Goal: Navigation & Orientation: Find specific page/section

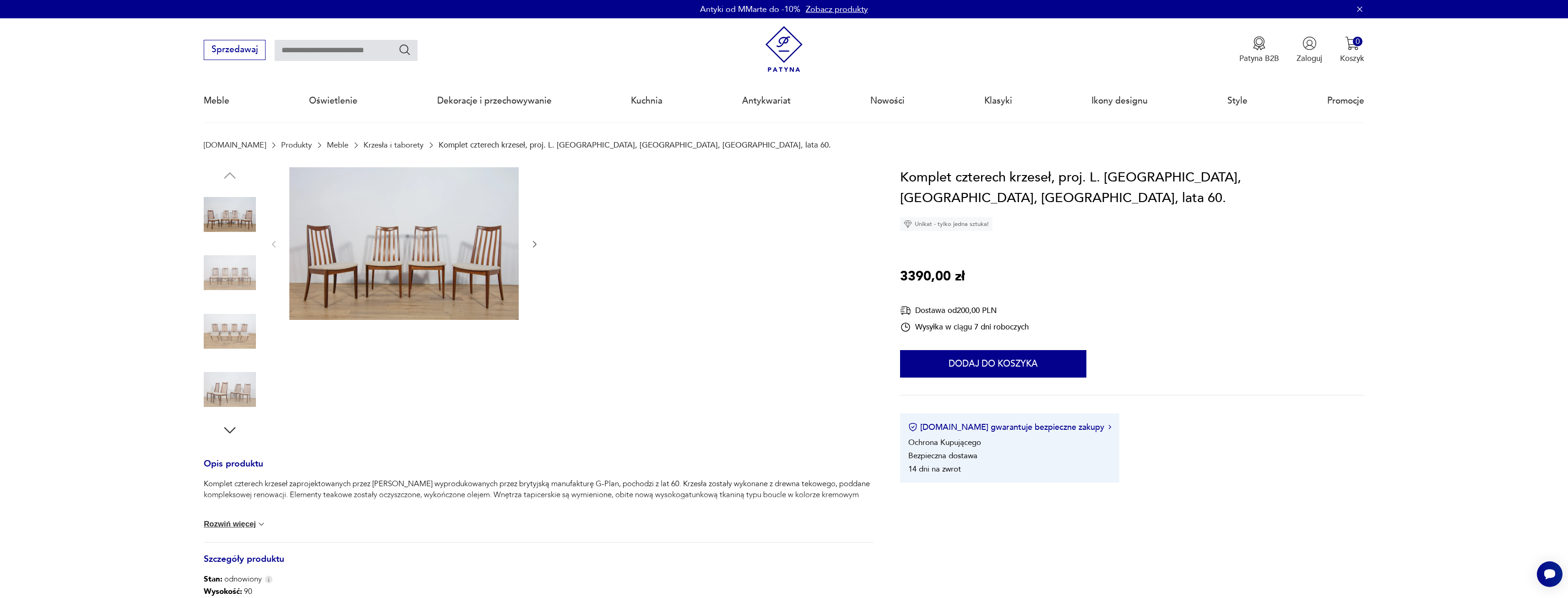
click at [327, 147] on link "Meble" at bounding box center [337, 145] width 22 height 8
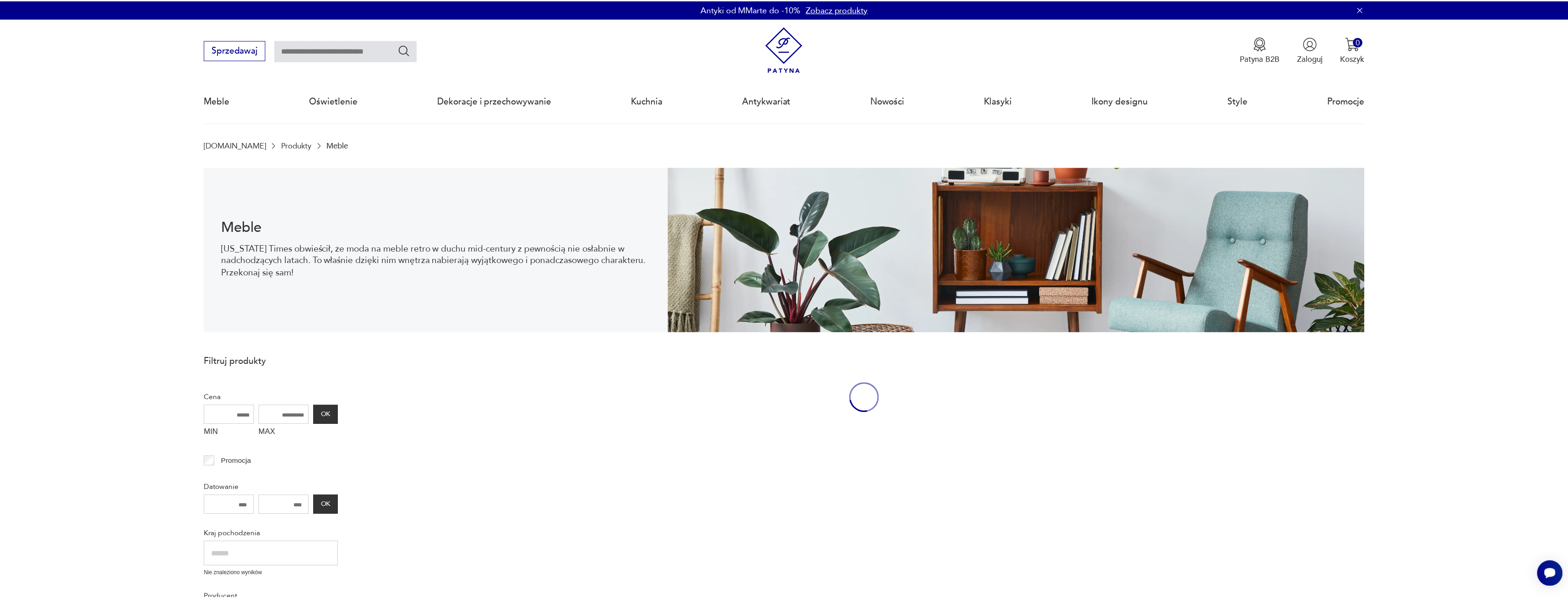
scroll to position [30, 0]
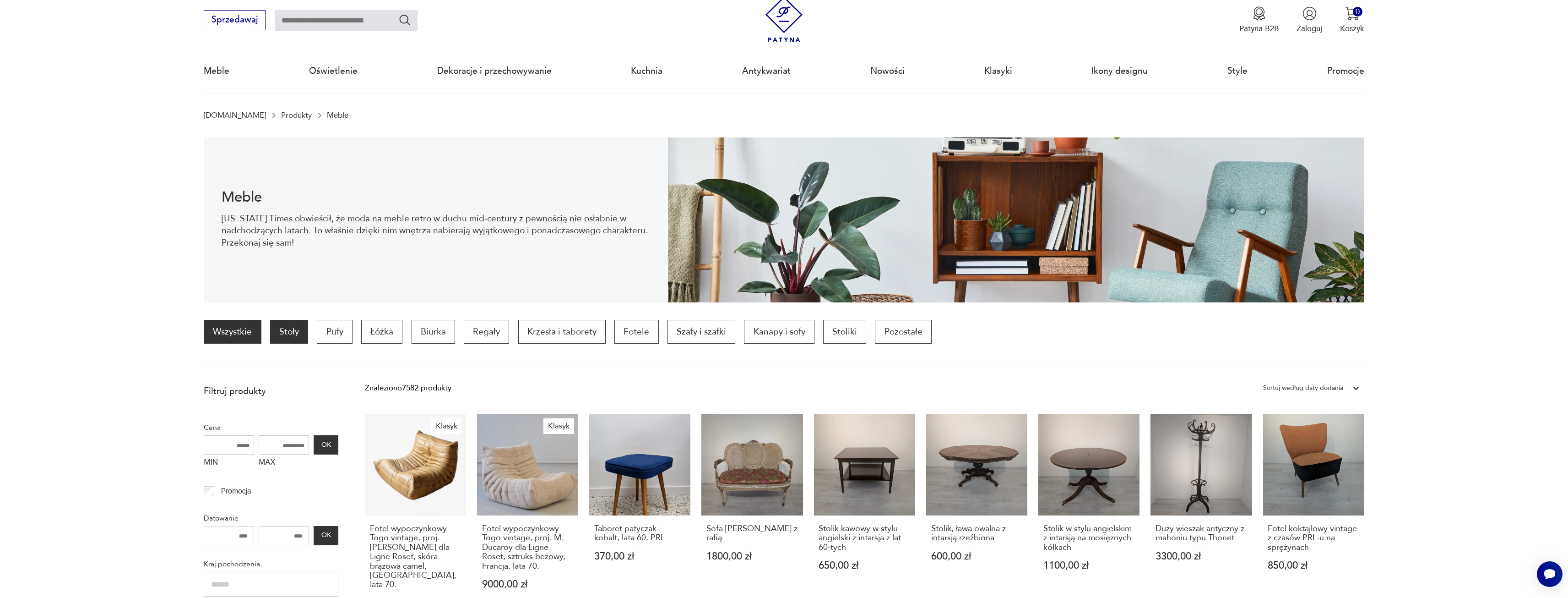
click at [284, 332] on p "Stoły" at bounding box center [289, 332] width 38 height 24
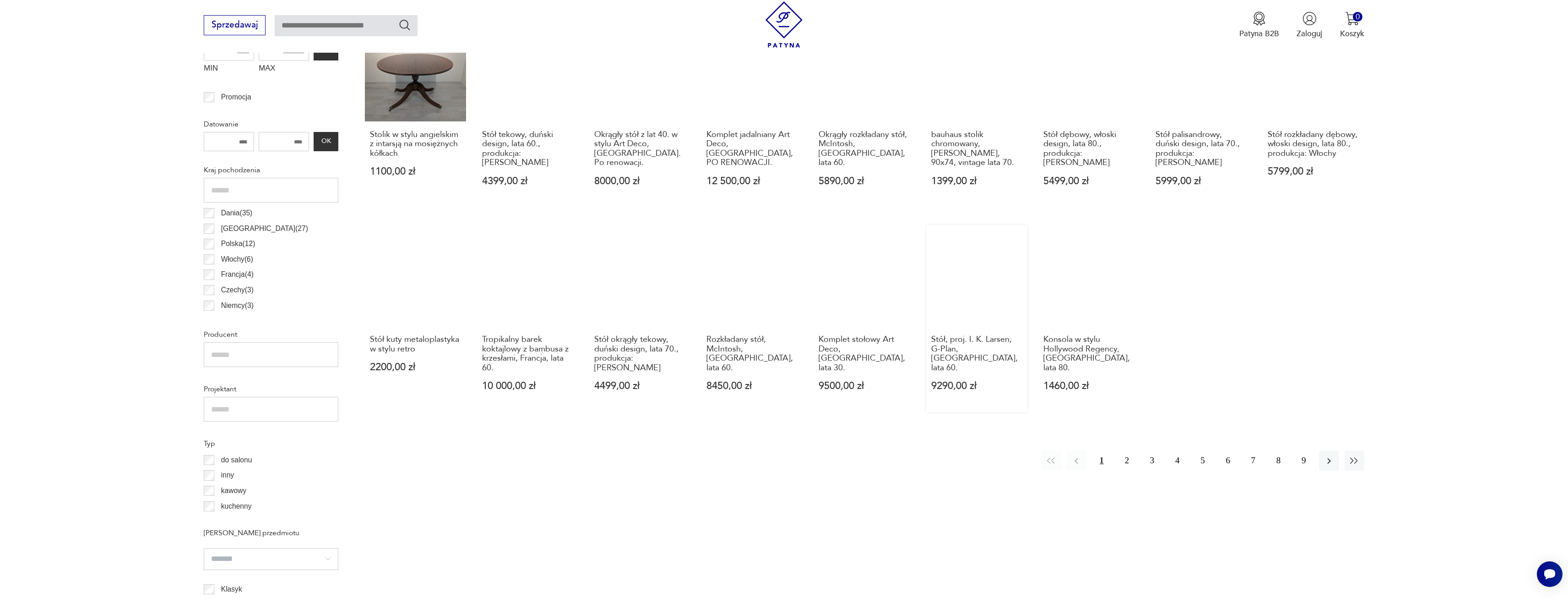
scroll to position [455, 0]
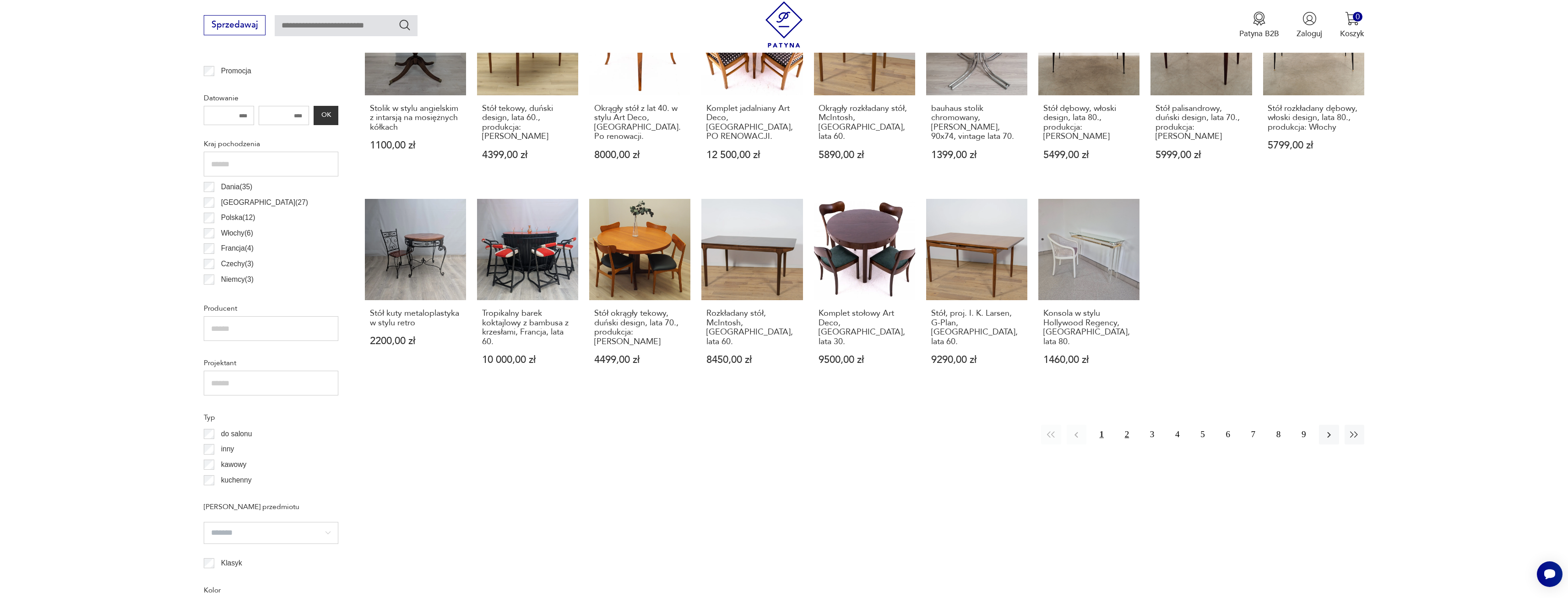
click at [1127, 433] on button "2" at bounding box center [1127, 435] width 20 height 20
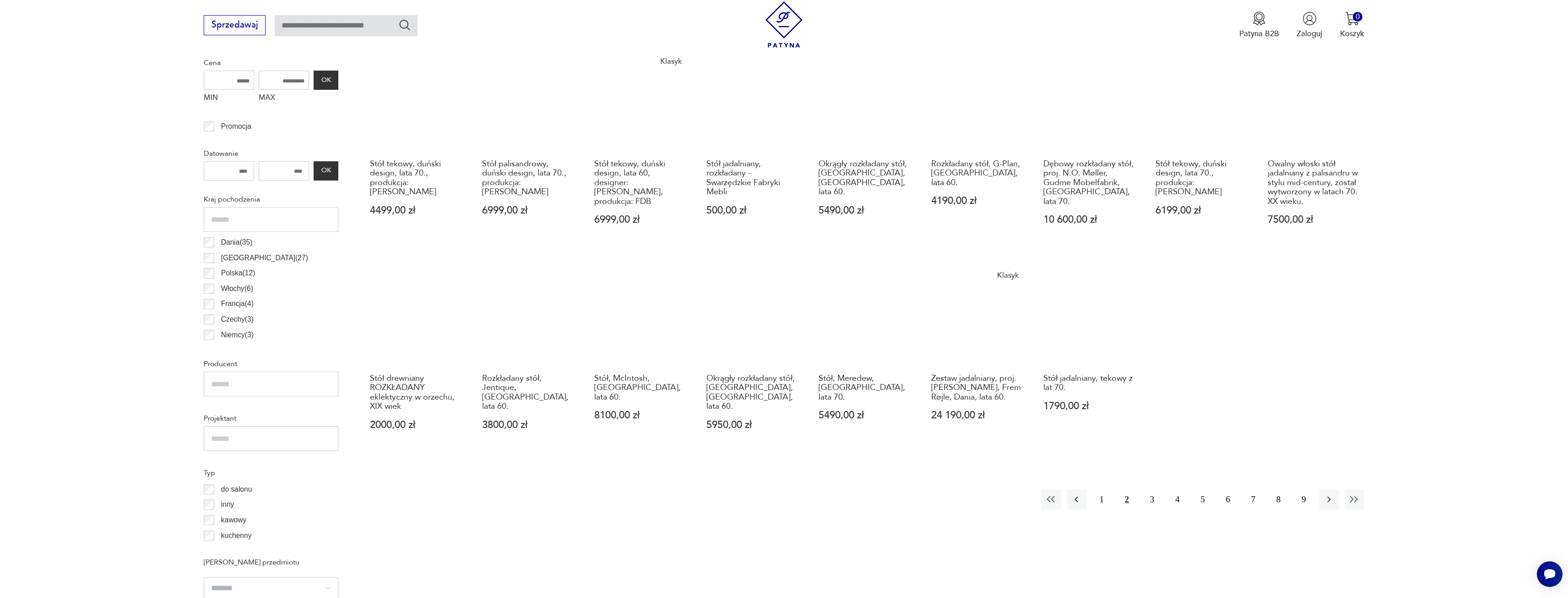
scroll to position [415, 0]
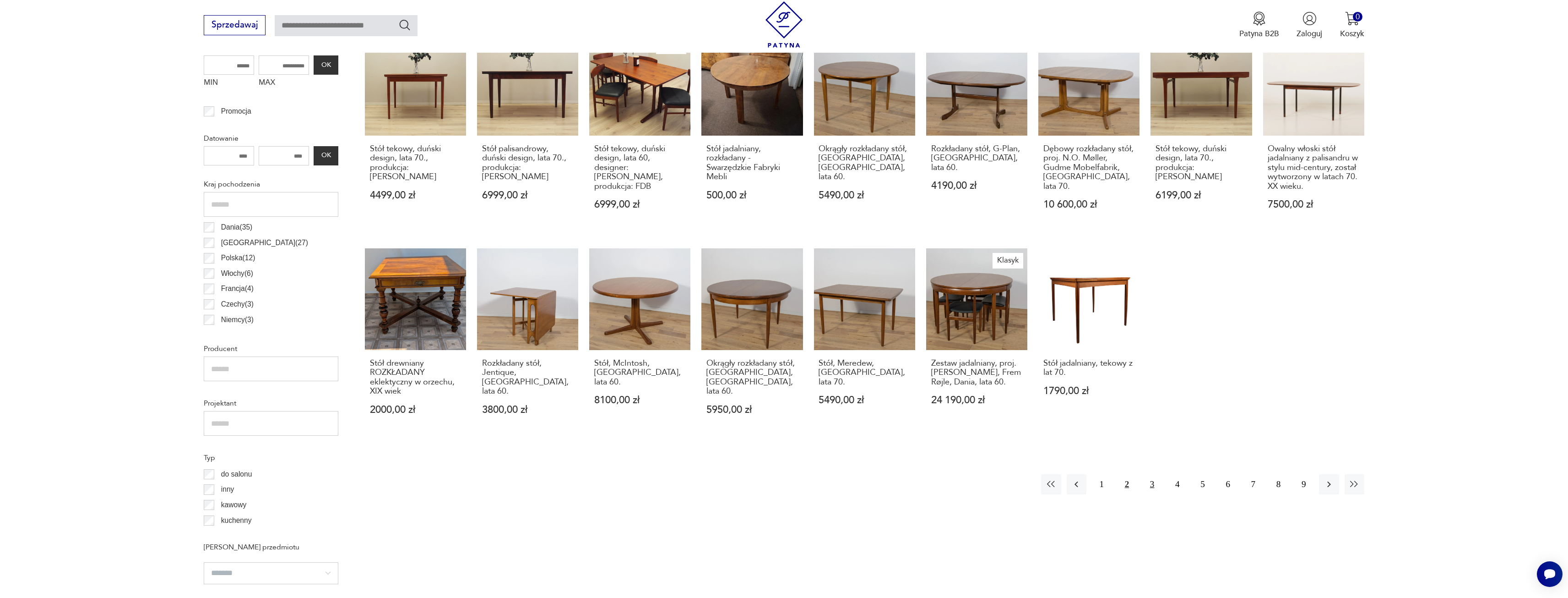
click at [1149, 485] on button "3" at bounding box center [1152, 484] width 20 height 20
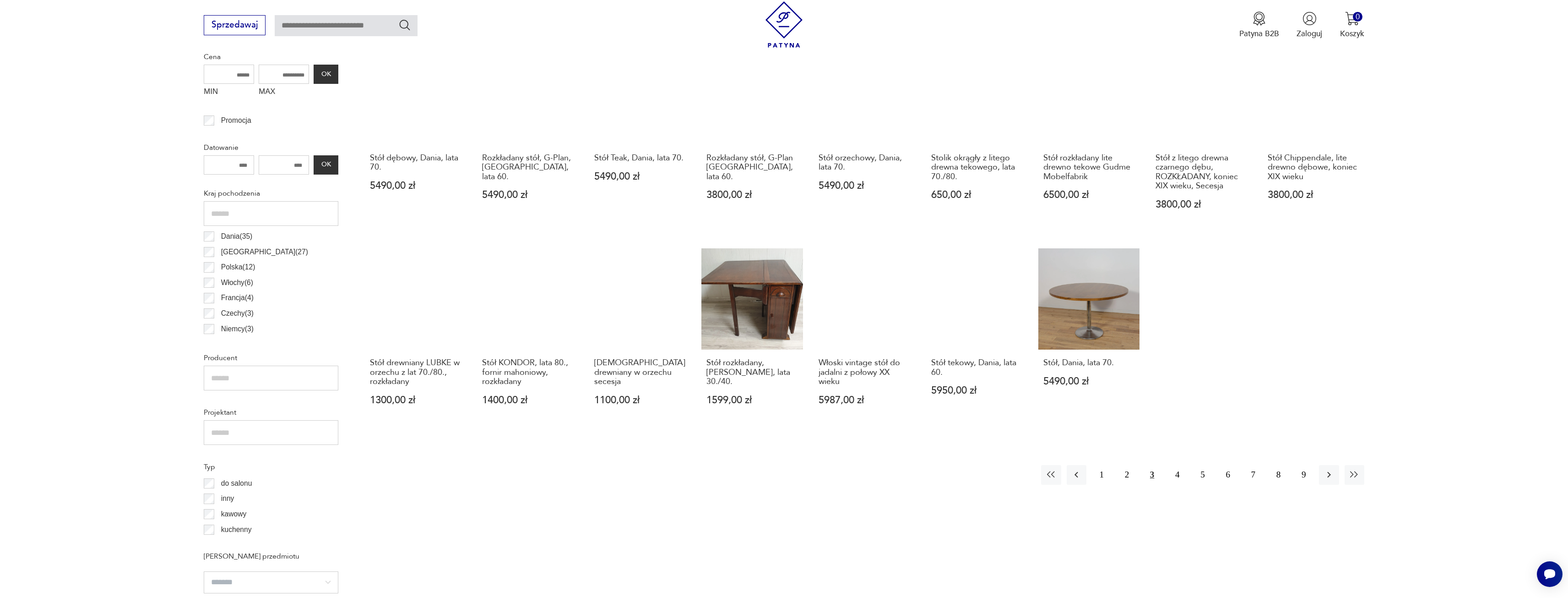
scroll to position [415, 0]
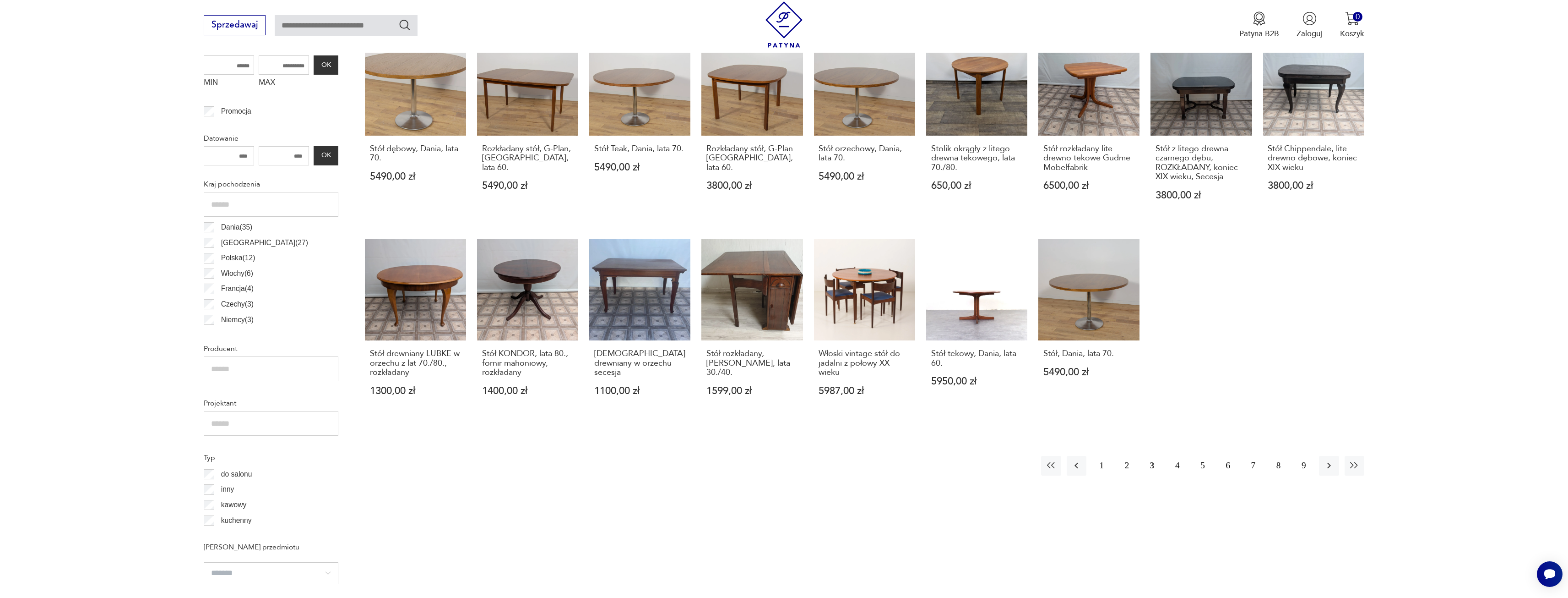
click at [1177, 463] on button "4" at bounding box center [1177, 466] width 20 height 20
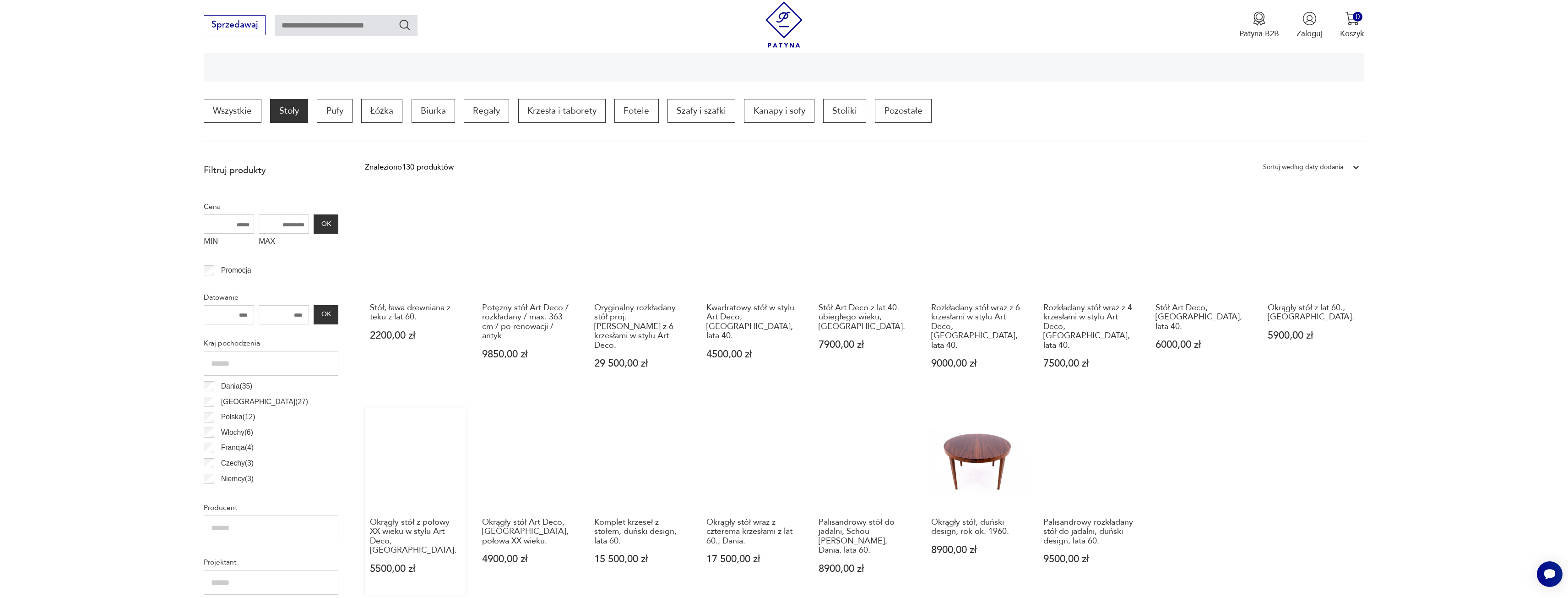
scroll to position [415, 0]
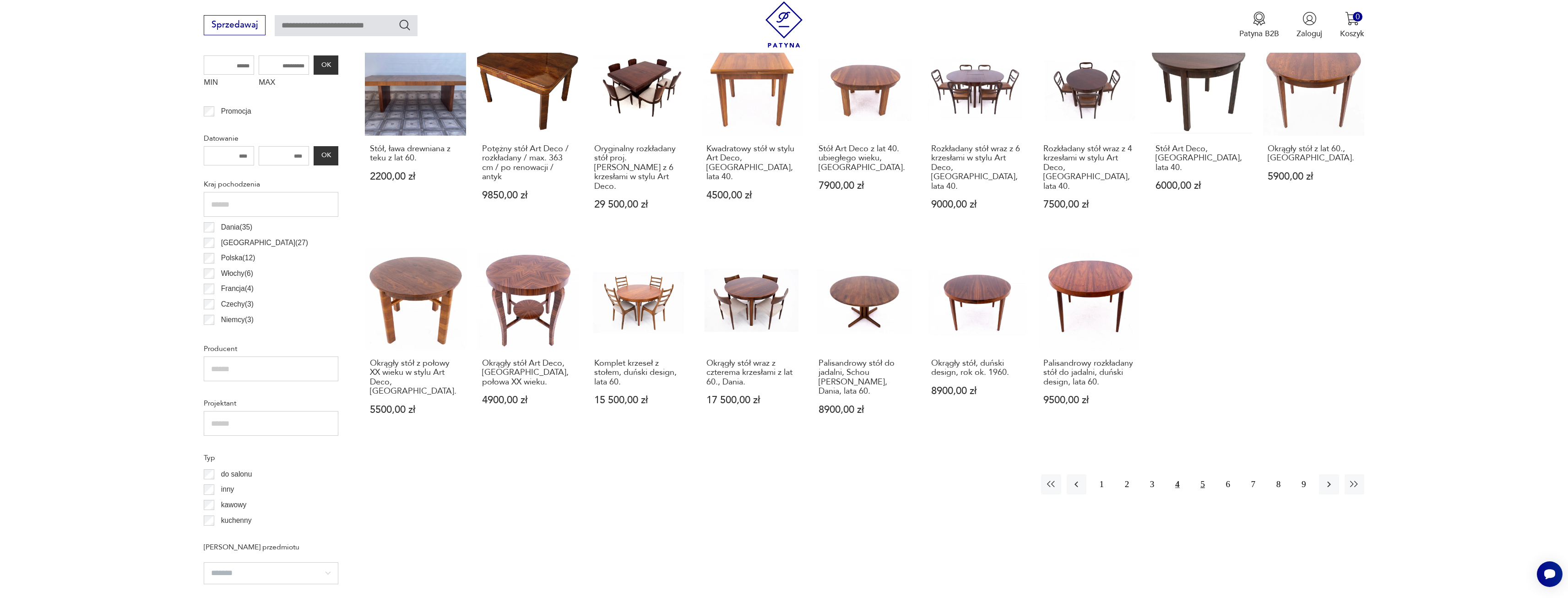
click at [1208, 476] on button "5" at bounding box center [1202, 484] width 20 height 20
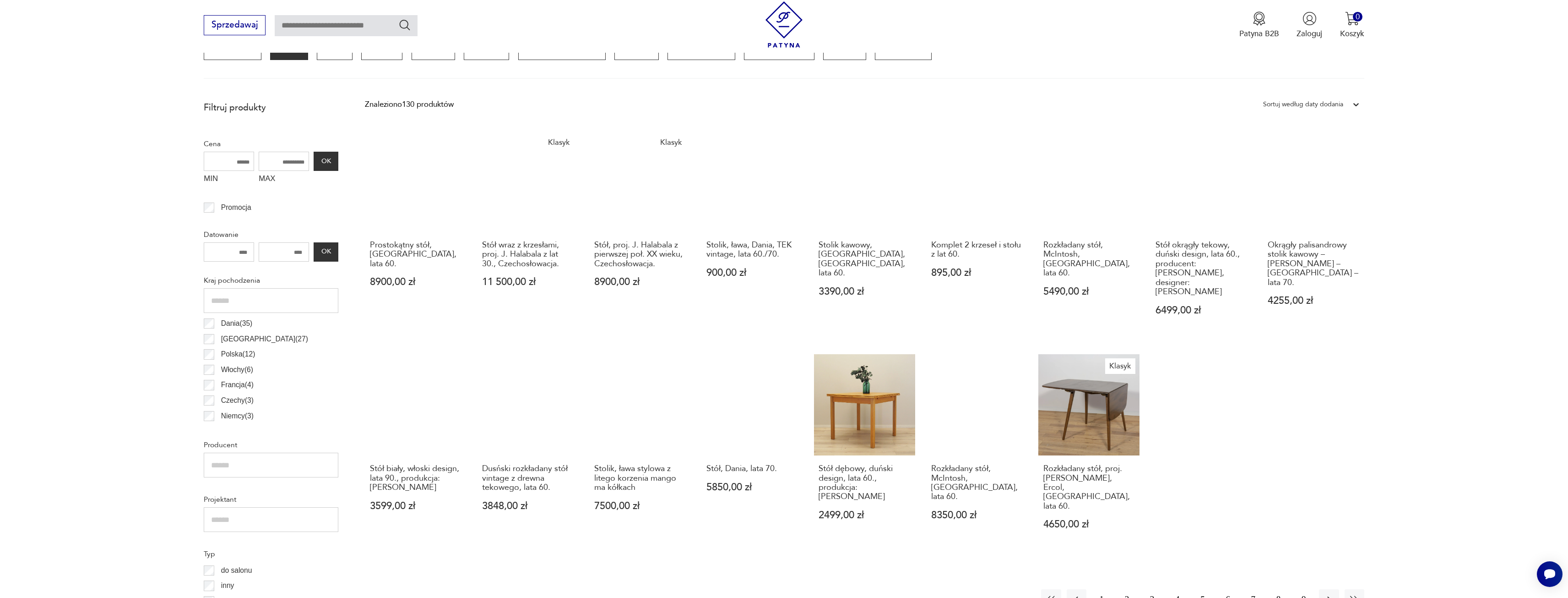
scroll to position [461, 0]
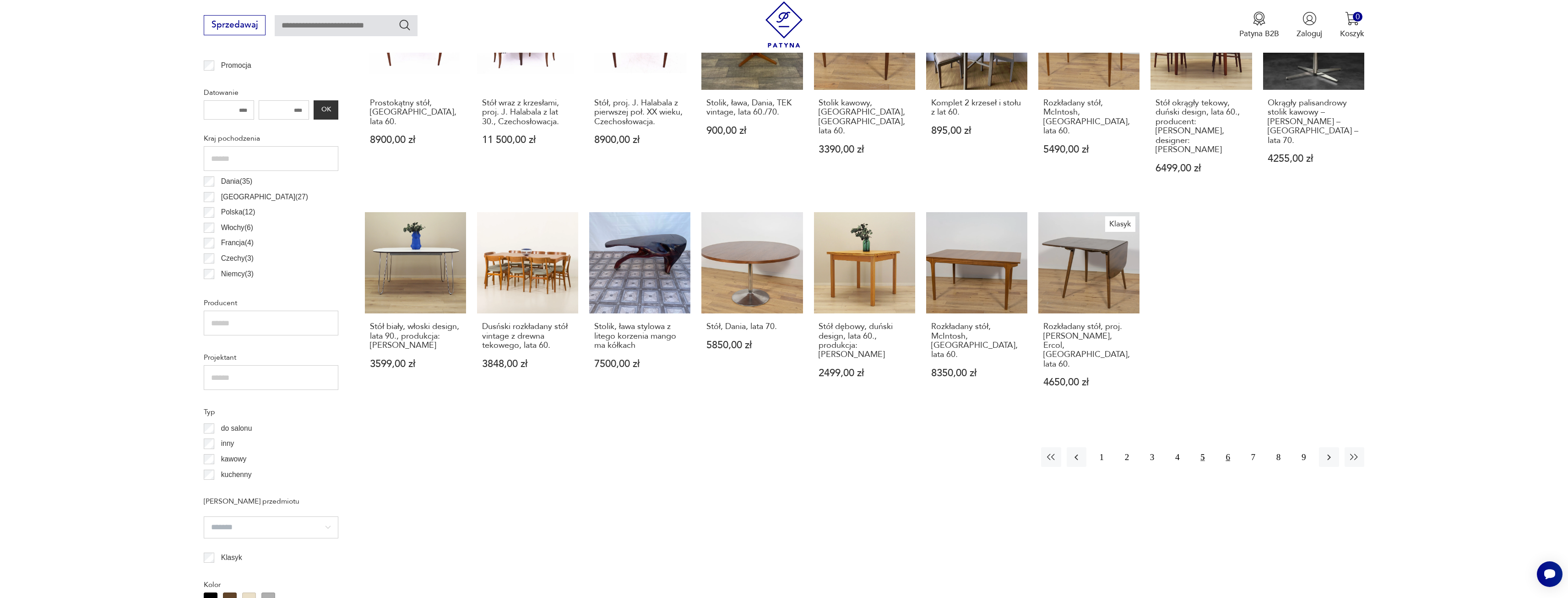
click at [1225, 447] on button "6" at bounding box center [1228, 457] width 20 height 20
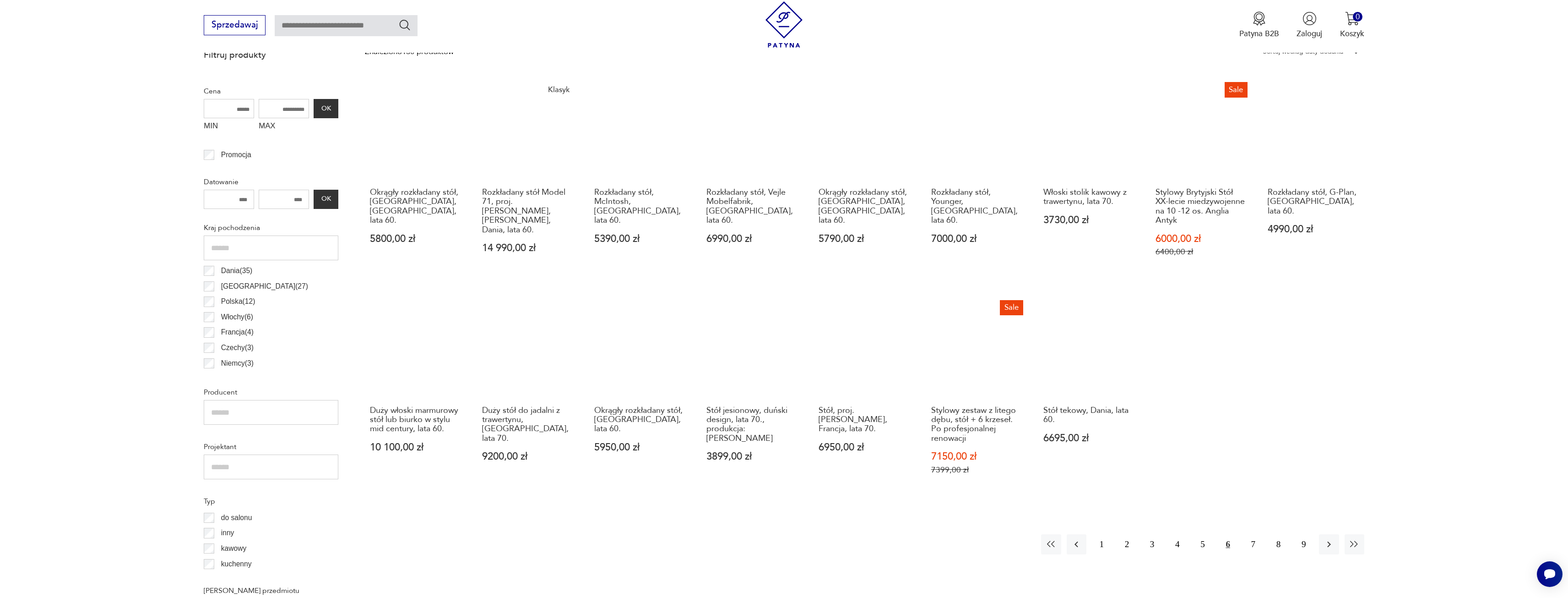
scroll to position [415, 0]
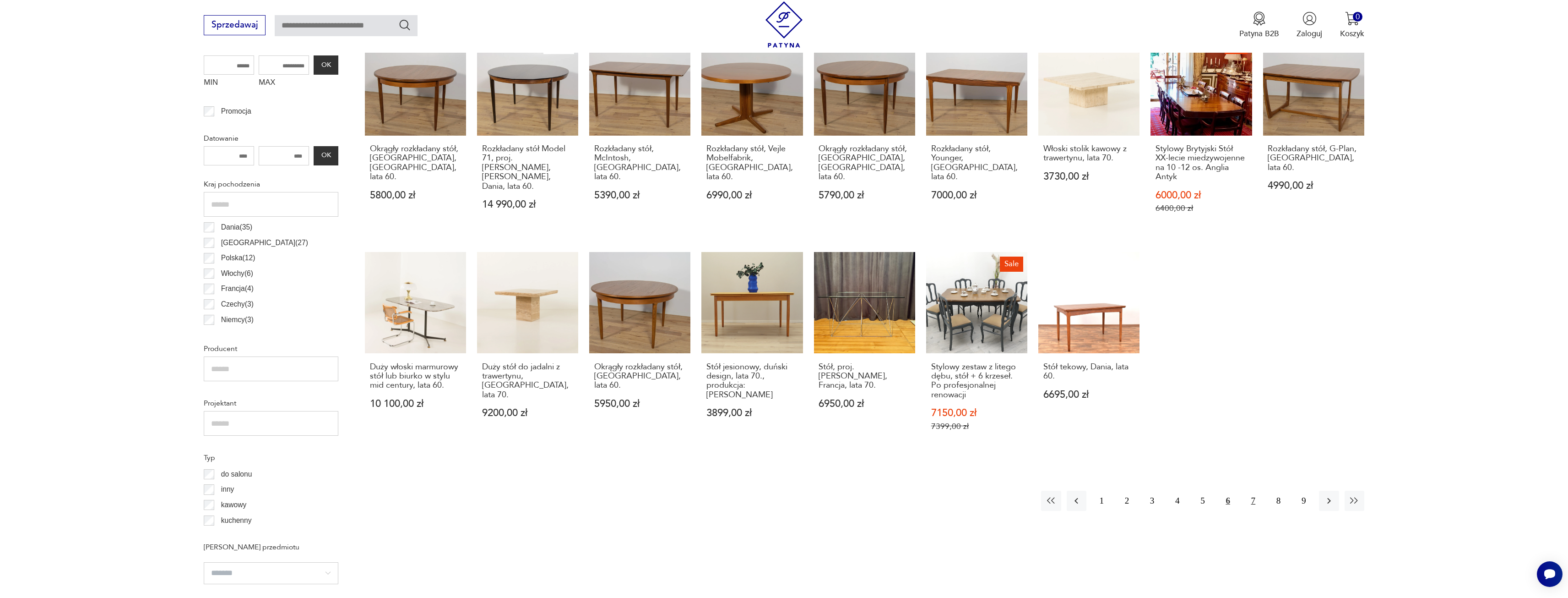
click at [1251, 504] on button "7" at bounding box center [1253, 501] width 20 height 20
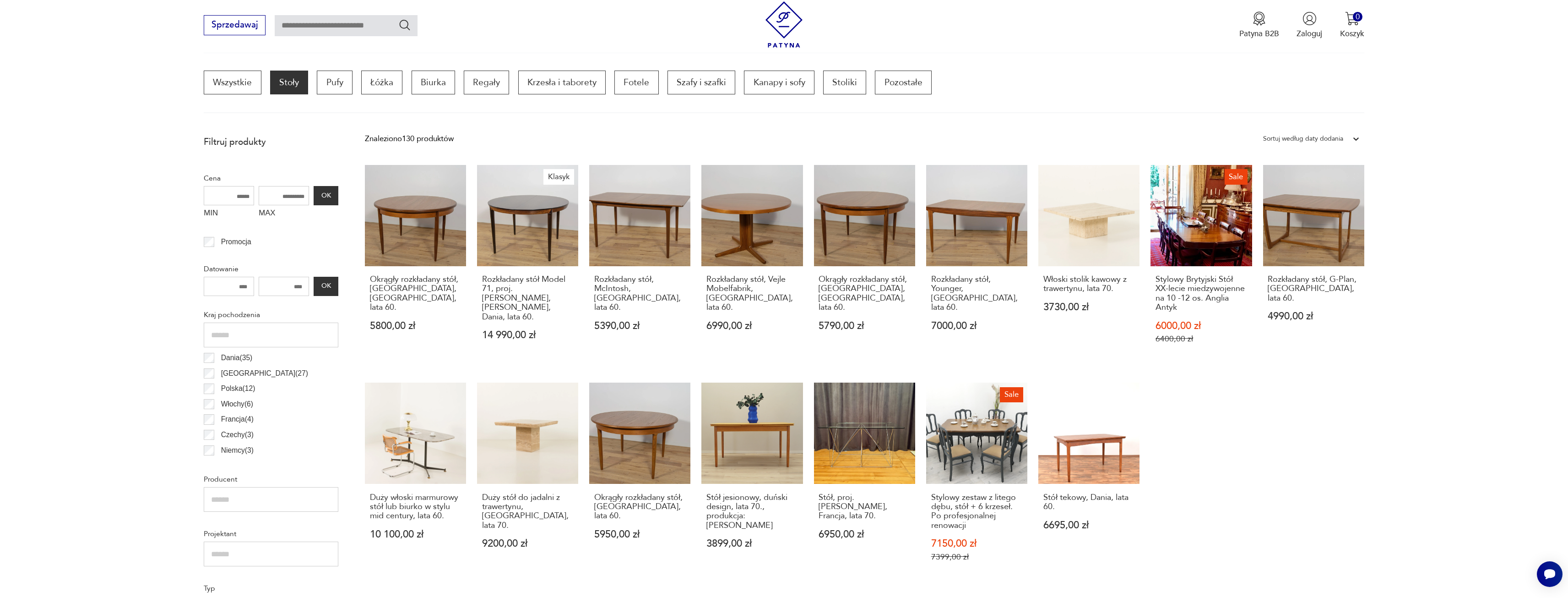
scroll to position [278, 0]
